Goal: Book appointment/travel/reservation

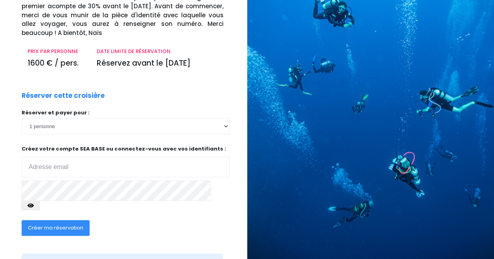
scroll to position [85, 0]
type input "ag.guyenon@yahoo.fr"
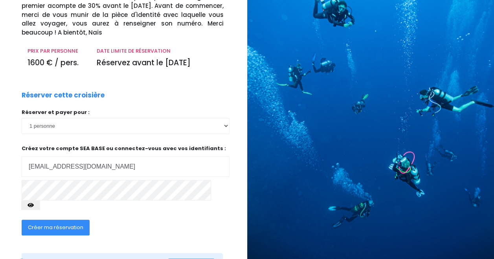
click at [40, 200] on button "button" at bounding box center [30, 204] width 19 height 9
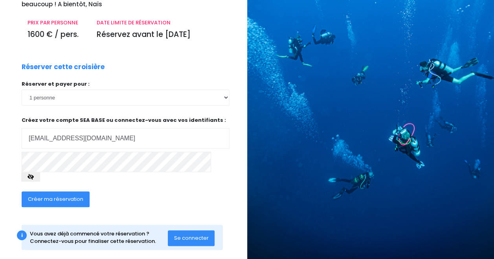
click at [48, 195] on span "Créer ma réservation" at bounding box center [55, 198] width 55 height 7
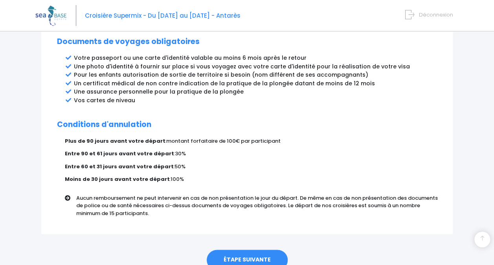
scroll to position [469, 0]
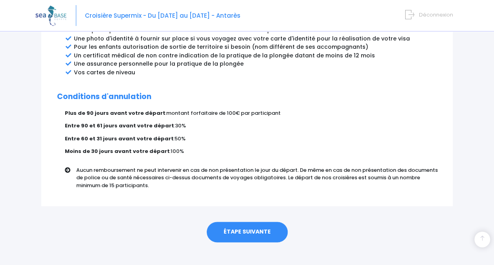
click at [247, 222] on link "ÉTAPE SUIVANTE" at bounding box center [247, 232] width 81 height 20
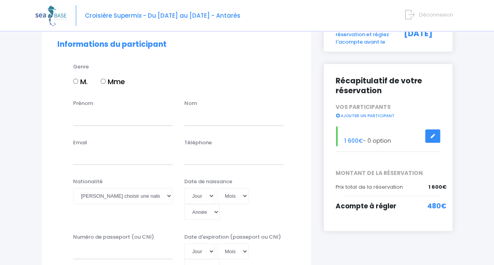
scroll to position [70, 0]
click at [105, 80] on input "Mme" at bounding box center [103, 81] width 5 height 5
radio input "true"
click at [77, 118] on input "Prénom" at bounding box center [122, 118] width 99 height 16
click at [110, 118] on input "Anne G" at bounding box center [122, 118] width 99 height 16
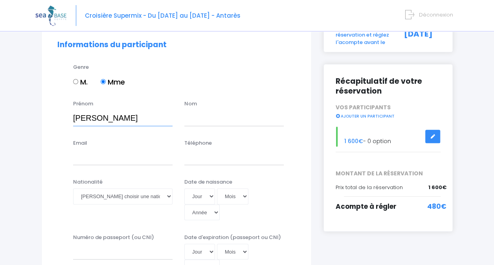
click at [130, 117] on input "Anne G" at bounding box center [122, 118] width 99 height 16
type input "[PERSON_NAME]"
click at [197, 116] on input "text" at bounding box center [233, 118] width 99 height 16
type input "GUYENON"
type input "ag.guyenon@yahoo.fr"
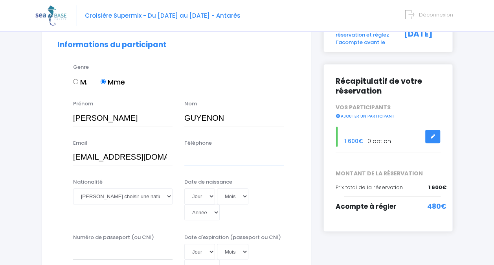
type input "0660220373"
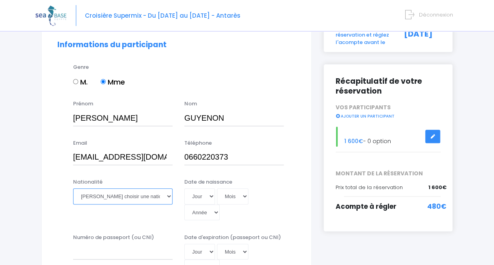
click at [130, 195] on select "Veuillez choisir une nationalité Afghane Albanaise Algerienne Allemande America…" at bounding box center [122, 196] width 99 height 16
select select "Française"
click at [73, 188] on select "Veuillez choisir une nationalité Afghane Albanaise Algerienne Allemande America…" at bounding box center [122, 196] width 99 height 16
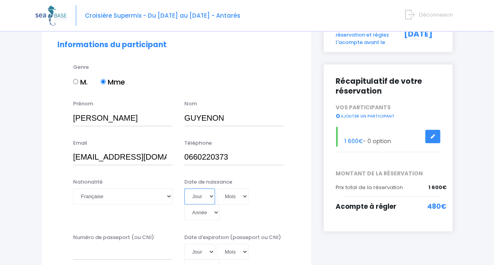
click at [208, 195] on select "Jour 01 02 03 04 05 06 07 08 09 10 11 12 13 14 15 16 17 18 19 20 21 22 23 24 25…" at bounding box center [199, 196] width 31 height 16
select select "13"
click at [208, 195] on select "Jour 01 02 03 04 05 06 07 08 09 10 11 12 13 14 15 16 17 18 19 20 21 22 23 24 25…" at bounding box center [199, 196] width 31 height 16
click at [225, 194] on select "Mois 01 02 03 04 05 06 07 08 09 10 11 12" at bounding box center [232, 196] width 31 height 16
select select "03"
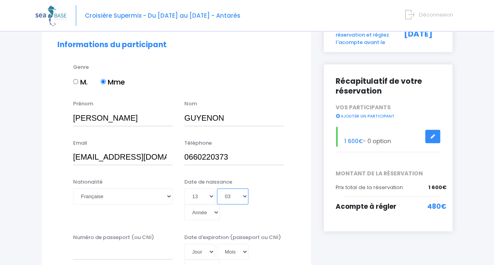
click at [217, 188] on select "Mois 01 02 03 04 05 06 07 08 09 10 11 12" at bounding box center [232, 196] width 31 height 16
click at [203, 208] on select "Année 2045 2044 2043 2042 2041 2040 2039 2038 2037 2036 2035 2034 2033 2032 203…" at bounding box center [201, 212] width 35 height 16
click at [204, 212] on select "Année 2045 2044 2043 2042 2041 2040 2039 2038 2037 2036 2035 2034 2033 2032 203…" at bounding box center [201, 212] width 35 height 16
select select "1973"
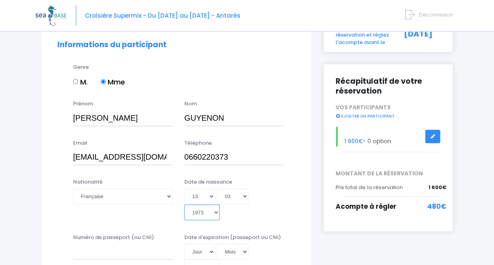
click at [184, 204] on select "Année 2045 2044 2043 2042 2041 2040 2039 2038 2037 2036 2035 2034 2033 2032 203…" at bounding box center [201, 212] width 35 height 16
type input "1973-03-13"
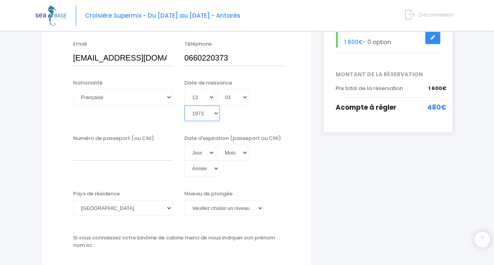
scroll to position [169, 0]
select select "2045"
type input "2045-03-13"
select select
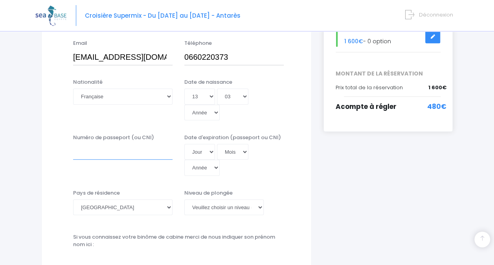
click at [91, 149] on input "Numéro de passeport (ou CNI)" at bounding box center [122, 152] width 99 height 16
type input "25AF31675"
click at [210, 151] on select "Jour 01 02 03 04 05 06 07 08 09 10 11 12 13 14 15 16 17 18 19 20 21 22 23 24 25…" at bounding box center [199, 152] width 31 height 16
select select "04"
click at [184, 144] on select "Jour 01 02 03 04 05 06 07 08 09 10 11 12 13 14 15 16 17 18 19 20 21 22 23 24 25…" at bounding box center [199, 152] width 31 height 16
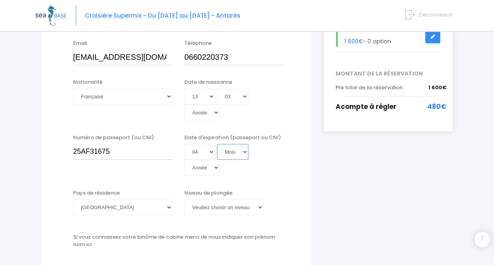
click at [227, 153] on select "Mois 01 02 03 04 05 06 07 08 09 10 11 12" at bounding box center [232, 152] width 31 height 16
select select "02"
click at [217, 144] on select "Mois 01 02 03 04 05 06 07 08 09 10 11 12" at bounding box center [232, 152] width 31 height 16
click at [199, 168] on select "Année 2045 2044 2043 2042 2041 2040 2039 2038 2037 2036 2035 2034 2033 2032 203…" at bounding box center [201, 167] width 35 height 16
select select "2045"
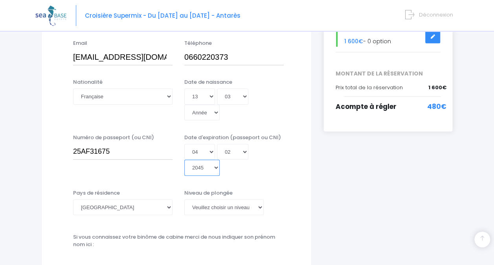
type input "2045-02-04"
click at [199, 168] on select "Année 2045 2044 2043 2042 2041 2040 2039 2038 2037 2036 2035 2034 2033 2032 203…" at bounding box center [201, 167] width 35 height 16
select select "2044"
type input "2044-02-04"
click at [200, 168] on select "Année 2045 2044 2043 2042 2041 2040 2039 2038 2037 2036 2035 2034 2033 2032 203…" at bounding box center [201, 167] width 35 height 16
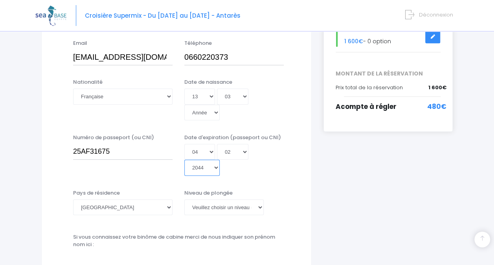
select select "2035"
click at [184, 159] on select "Année 2045 2044 2043 2042 2041 2040 2039 2038 2037 2036 2035 2034 2033 2032 203…" at bounding box center [201, 167] width 35 height 16
type input "2035-02-04"
click at [228, 203] on select "Veuillez choisir un niveau de plongée Non plongeur Junior OW diver Adventure OW…" at bounding box center [223, 207] width 79 height 16
select select "N2"
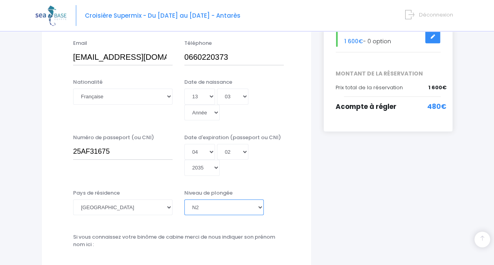
click at [184, 199] on select "Veuillez choisir un niveau de plongée Non plongeur Junior OW diver Adventure OW…" at bounding box center [223, 207] width 79 height 16
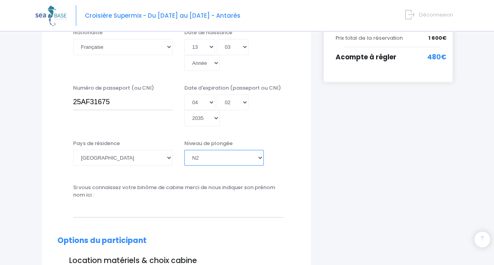
scroll to position [216, 0]
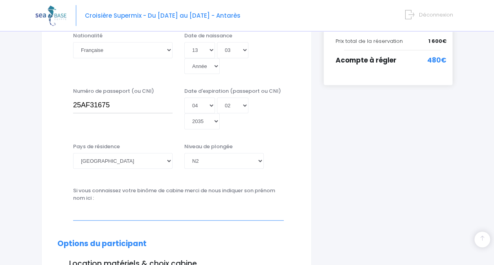
click at [83, 214] on input "text" at bounding box center [178, 212] width 211 height 16
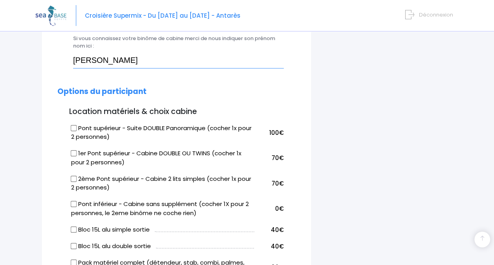
scroll to position [368, 0]
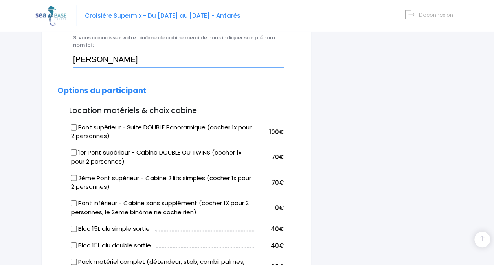
type input "Mélanie Duperrier"
click at [73, 176] on input "2ème Pont supérieur - Cabine 2 lits simples (cocher 1x pour 2 personnes)" at bounding box center [74, 177] width 6 height 6
checkbox input "true"
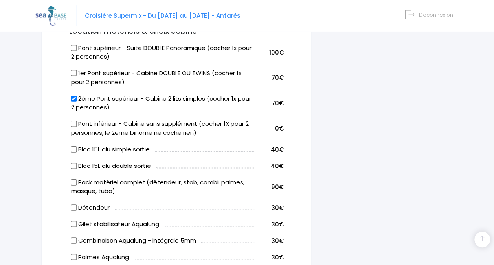
scroll to position [449, 0]
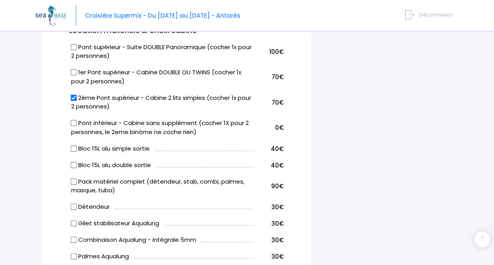
click at [75, 164] on input "Bloc 15L alu double sortie" at bounding box center [74, 164] width 6 height 6
checkbox input "true"
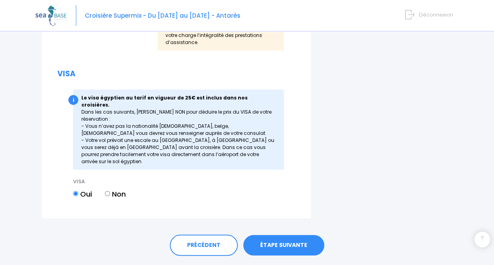
scroll to position [1003, 0]
click at [286, 235] on link "ÉTAPE SUIVANTE" at bounding box center [283, 245] width 81 height 20
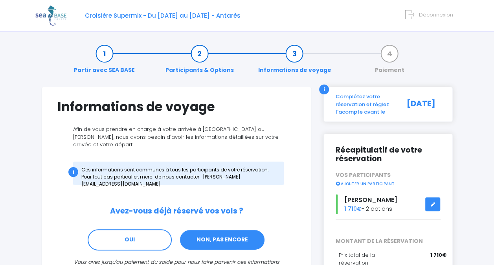
click at [211, 232] on link "NON, PAS ENCORE" at bounding box center [222, 239] width 86 height 21
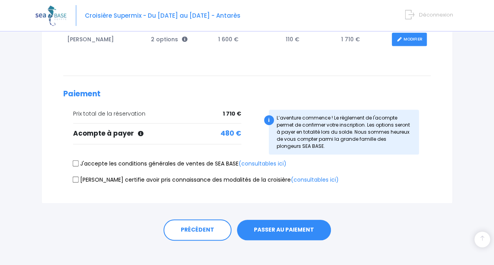
scroll to position [163, 0]
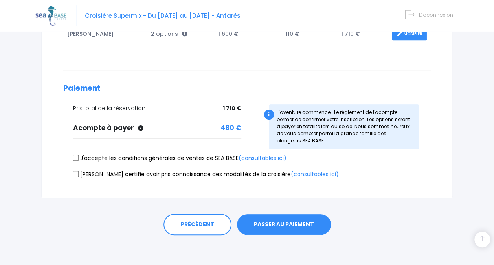
click at [77, 155] on input "J'accepte les conditions générales de ventes de SEA BASE (consultables ici)" at bounding box center [76, 158] width 6 height 6
checkbox input "true"
click at [76, 173] on input "[PERSON_NAME] certifie avoir pris connaissance des modalités de la croisière (c…" at bounding box center [76, 173] width 6 height 6
checkbox input "true"
click at [281, 223] on button "PASSER AU PAIEMENT" at bounding box center [284, 224] width 94 height 20
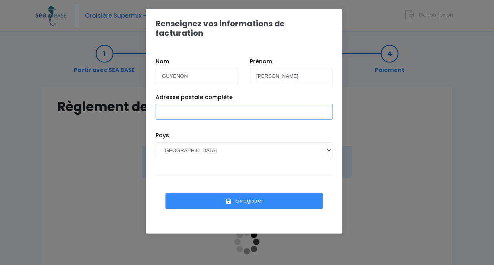
click at [169, 104] on input "Adresse postale complète" at bounding box center [244, 112] width 177 height 16
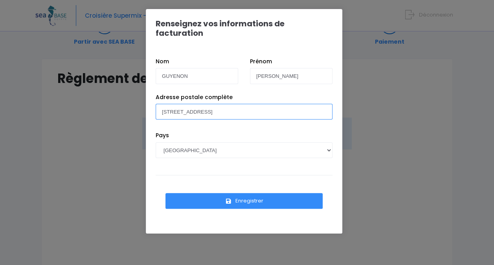
scroll to position [26, 0]
type input "13 Chemin des Barres 69370 Saint-Didier-au-Mont-d'Or"
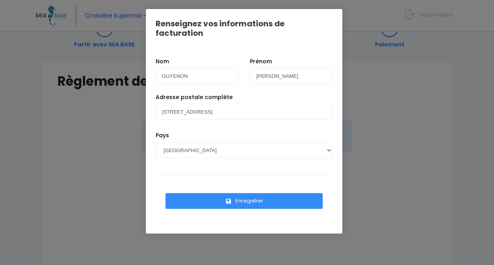
click at [260, 193] on button "Enregistrer" at bounding box center [243, 201] width 157 height 16
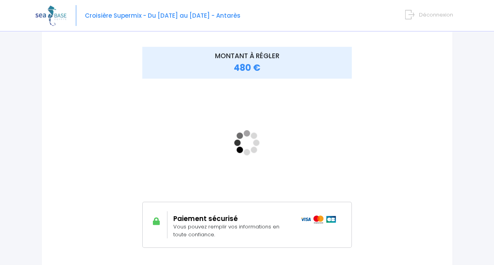
scroll to position [107, 0]
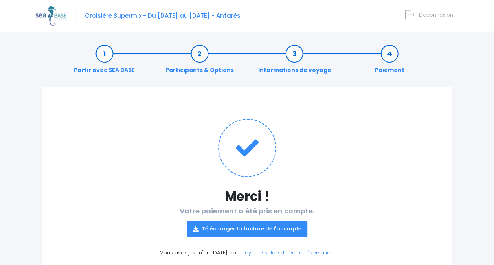
click at [240, 227] on link "Télécharger la facture de l'acompte" at bounding box center [247, 229] width 121 height 16
